Goal: Transaction & Acquisition: Obtain resource

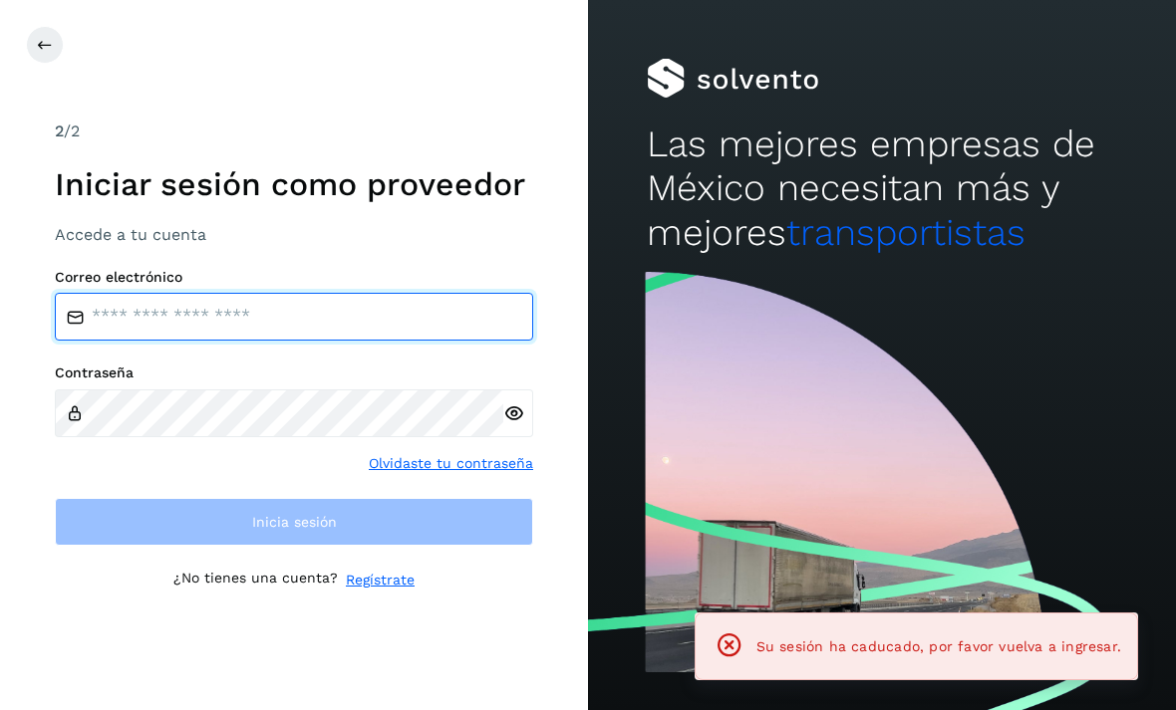
click at [180, 341] on input "email" at bounding box center [294, 317] width 478 height 48
type input "**********"
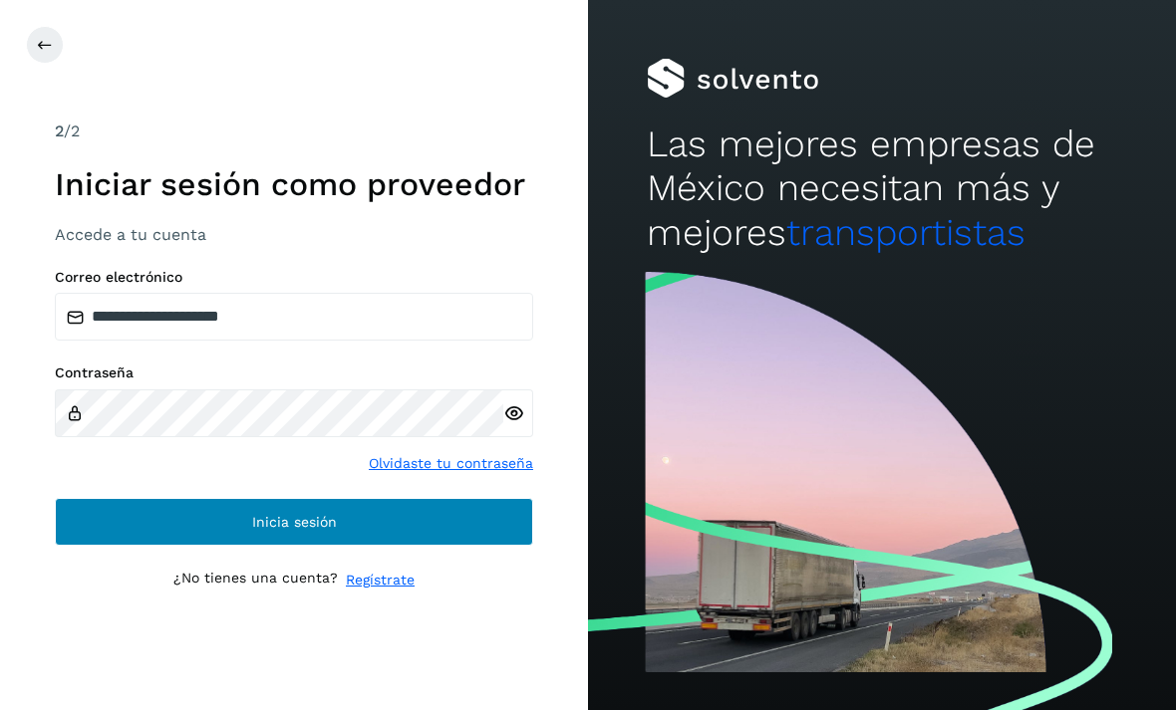
click at [154, 546] on button "Inicia sesión" at bounding box center [294, 522] width 478 height 48
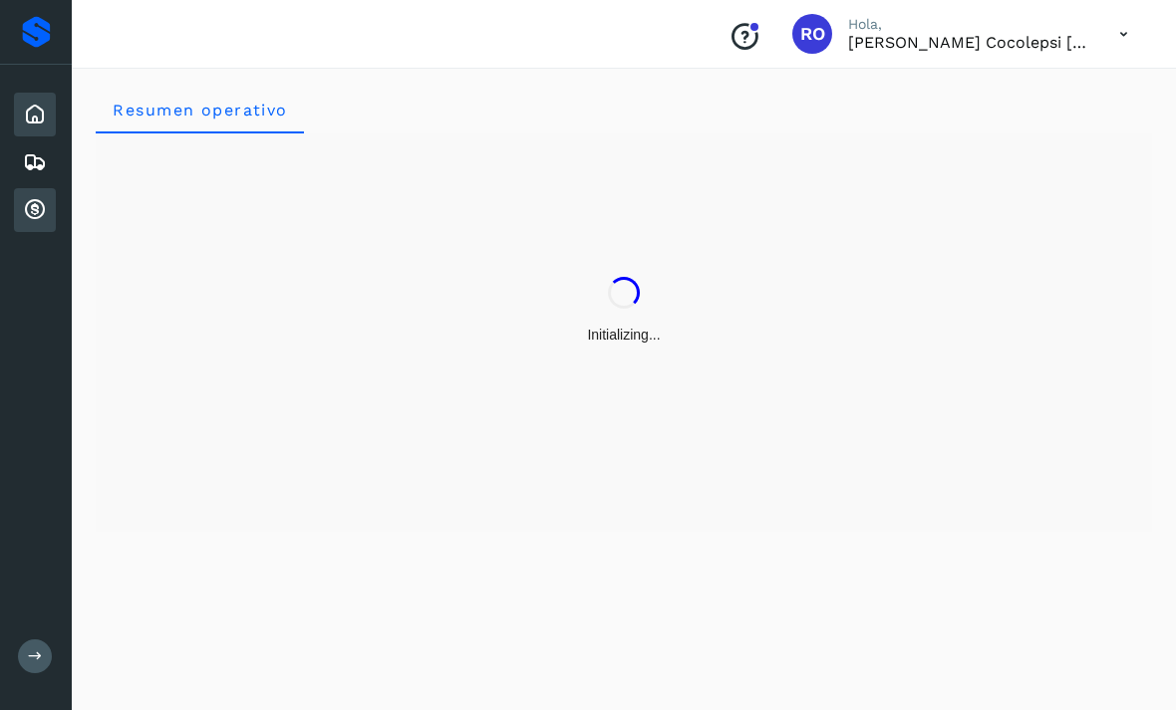
click at [28, 205] on icon at bounding box center [35, 210] width 24 height 24
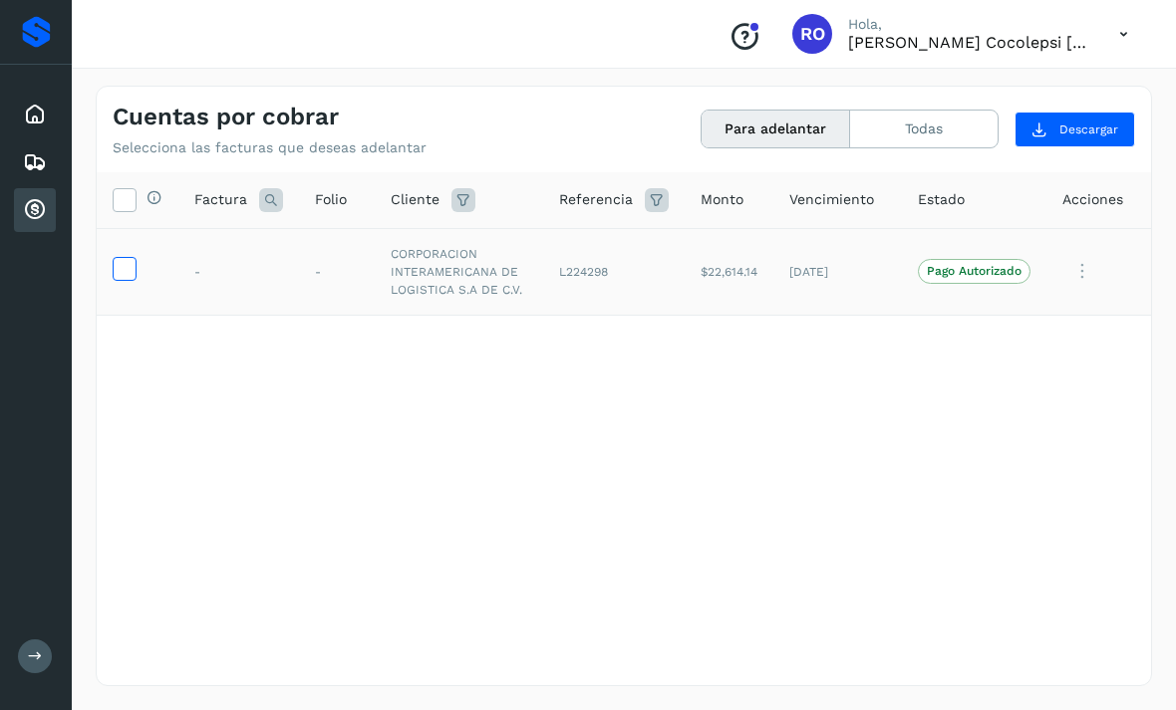
click at [121, 268] on icon at bounding box center [124, 267] width 21 height 21
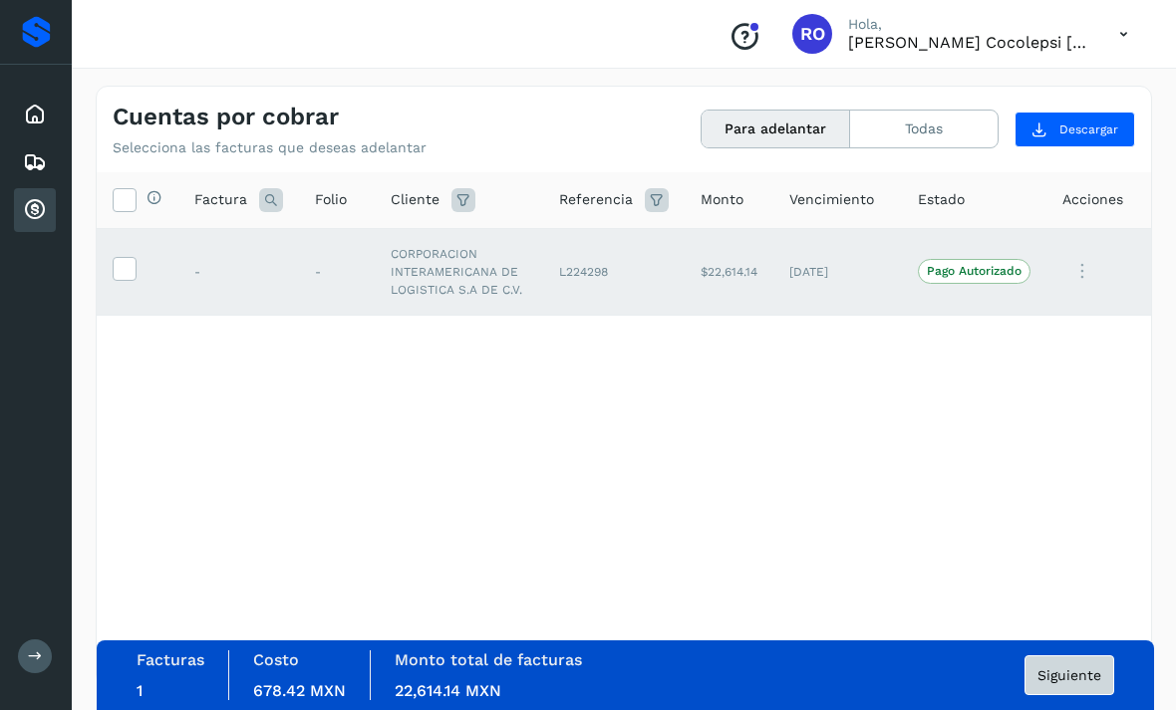
click at [1060, 678] on span "Siguiente" at bounding box center [1069, 675] width 64 height 14
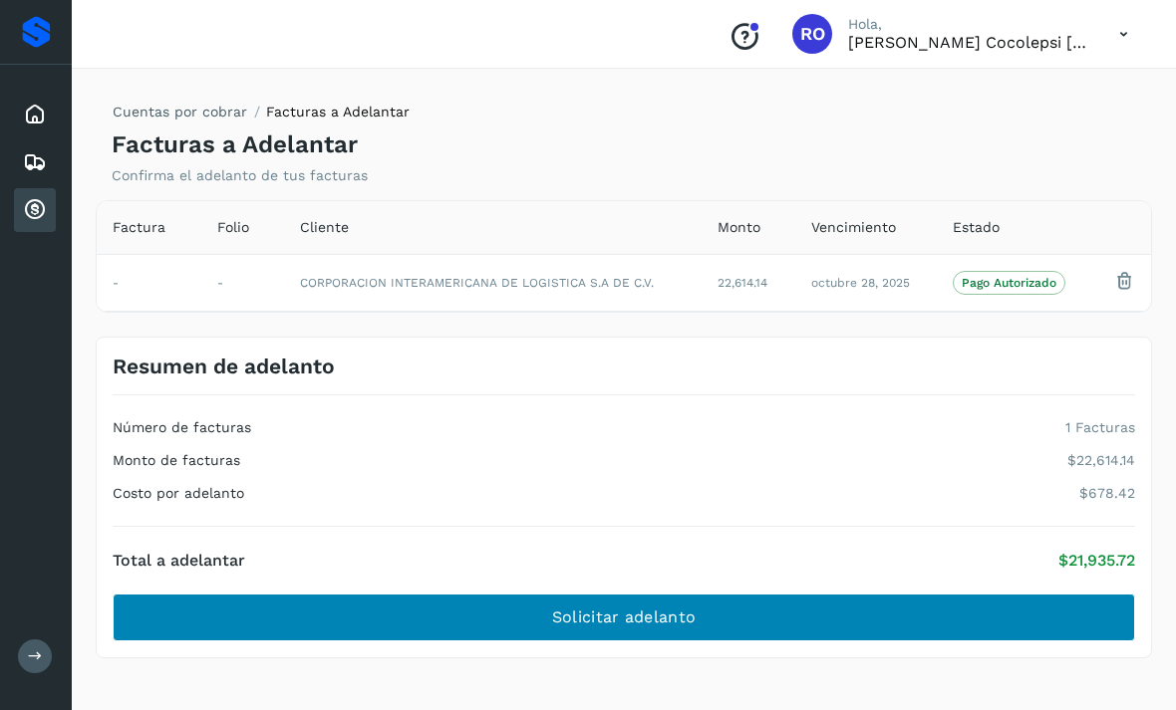
click at [642, 621] on span "Solicitar adelanto" at bounding box center [623, 618] width 143 height 22
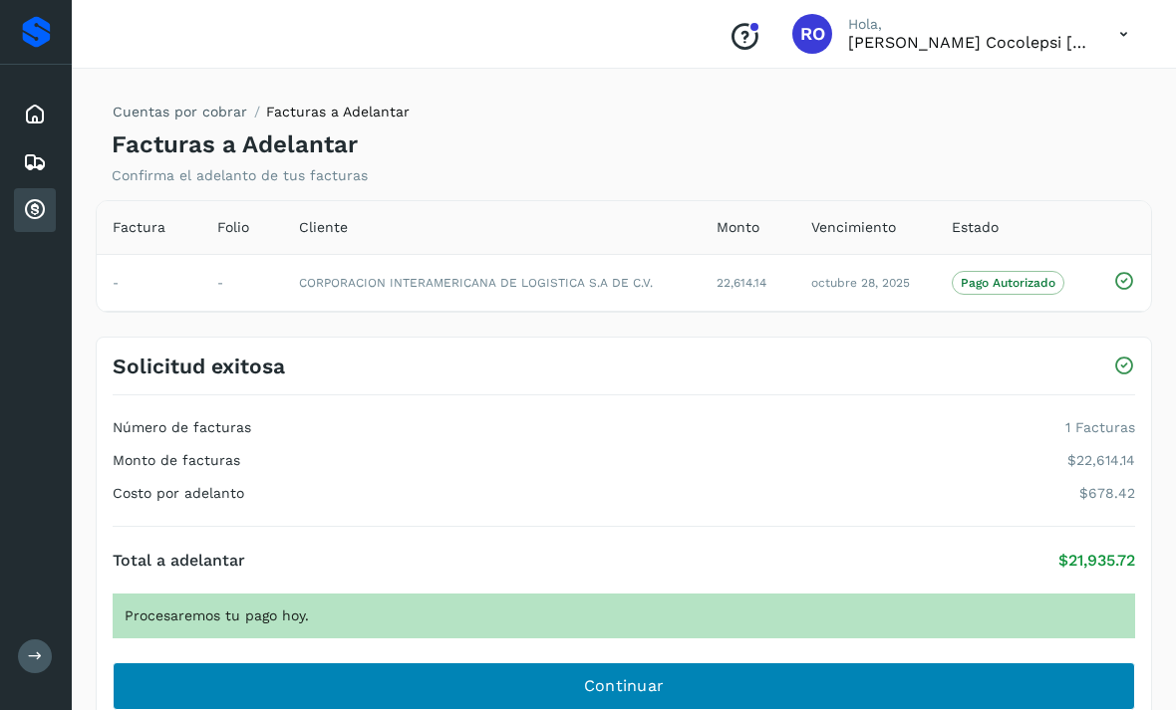
click at [647, 677] on span "Continuar" at bounding box center [624, 686] width 81 height 22
